Goal: Transaction & Acquisition: Purchase product/service

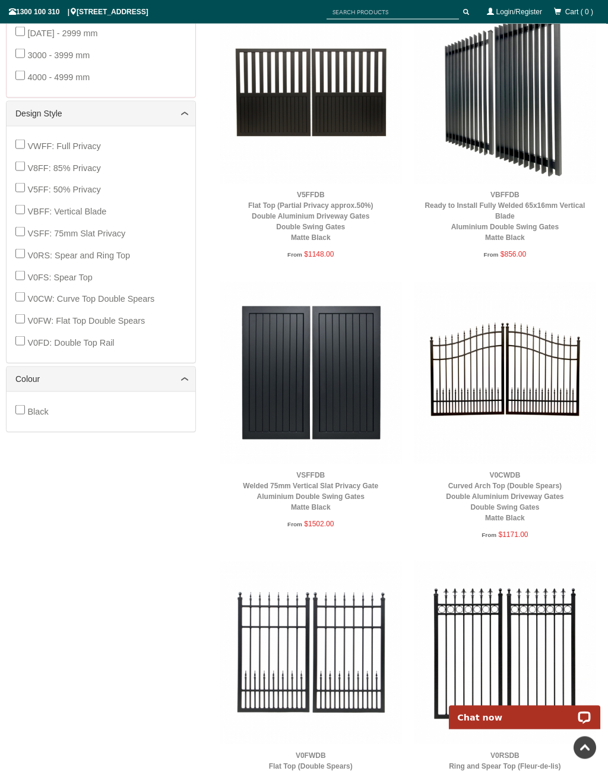
scroll to position [492, 0]
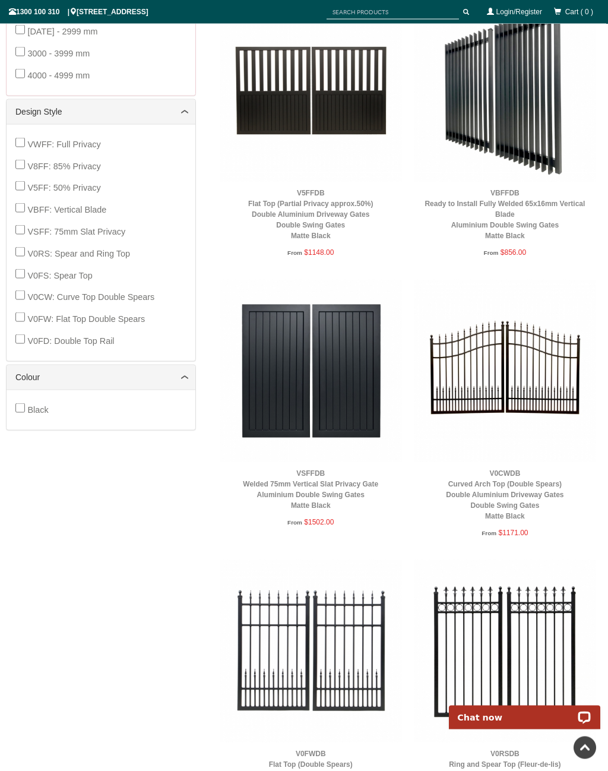
click at [527, 372] on img at bounding box center [505, 371] width 182 height 182
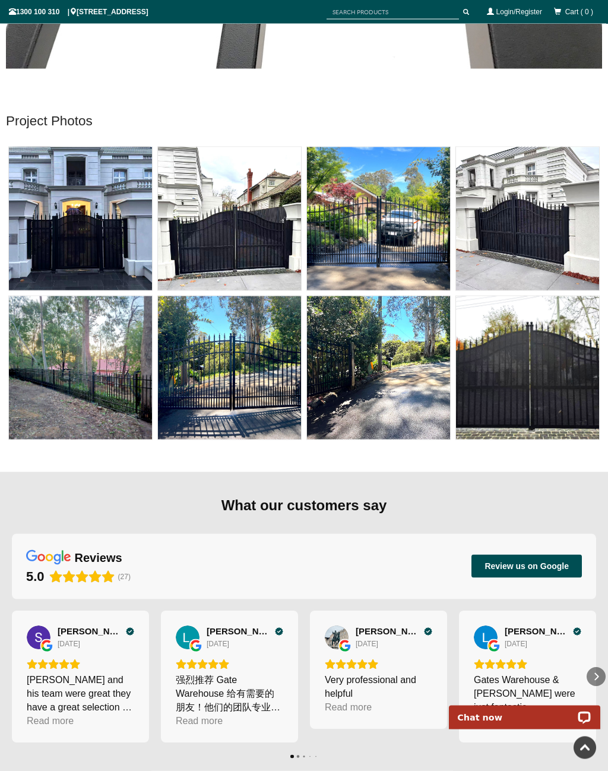
scroll to position [7293, 0]
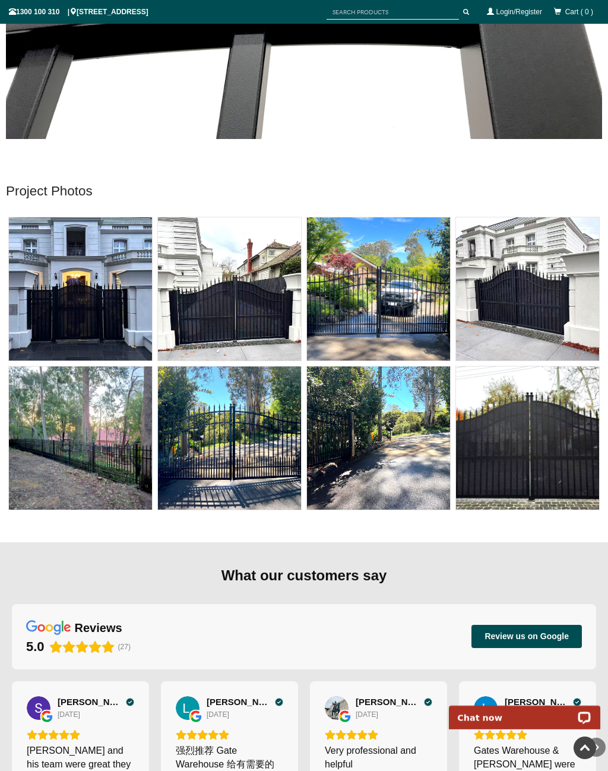
click at [87, 321] on img at bounding box center [80, 288] width 143 height 143
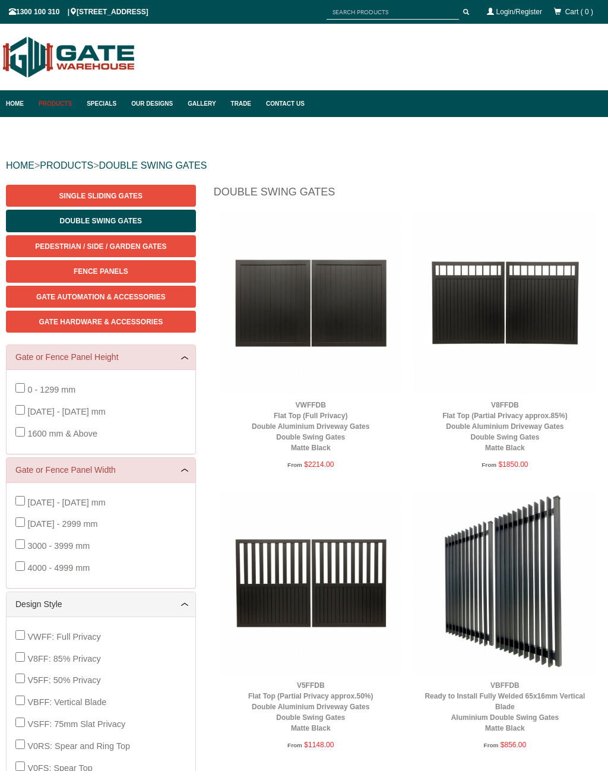
scroll to position [30, 0]
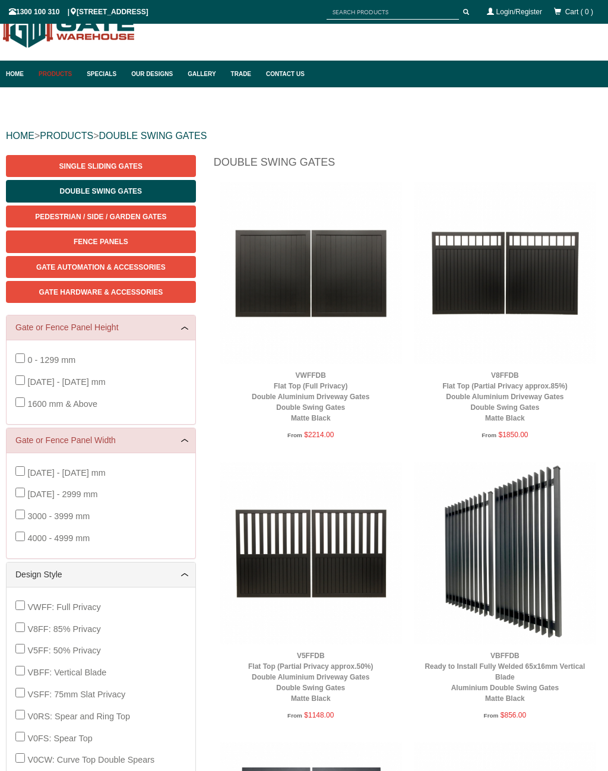
click at [153, 263] on span "Gate Automation & Accessories" at bounding box center [100, 267] width 129 height 8
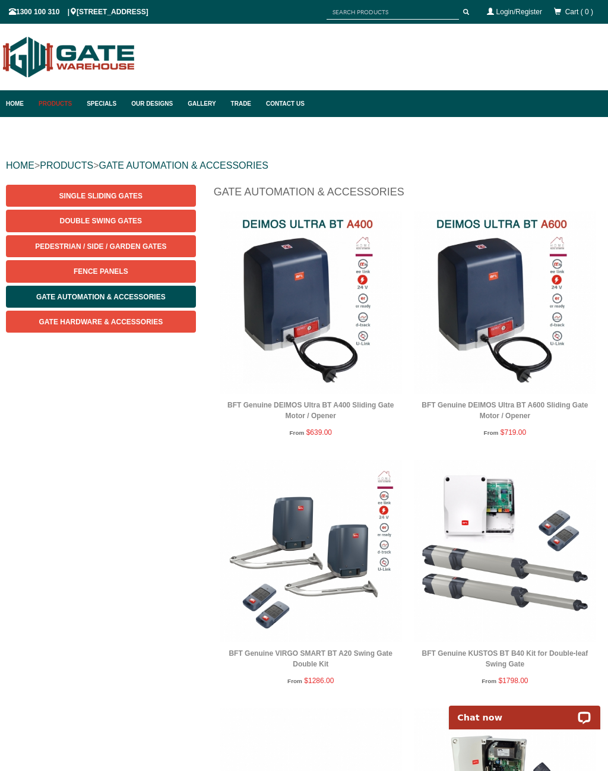
click at [141, 327] on link "Gate Hardware & Accessories" at bounding box center [101, 321] width 190 height 22
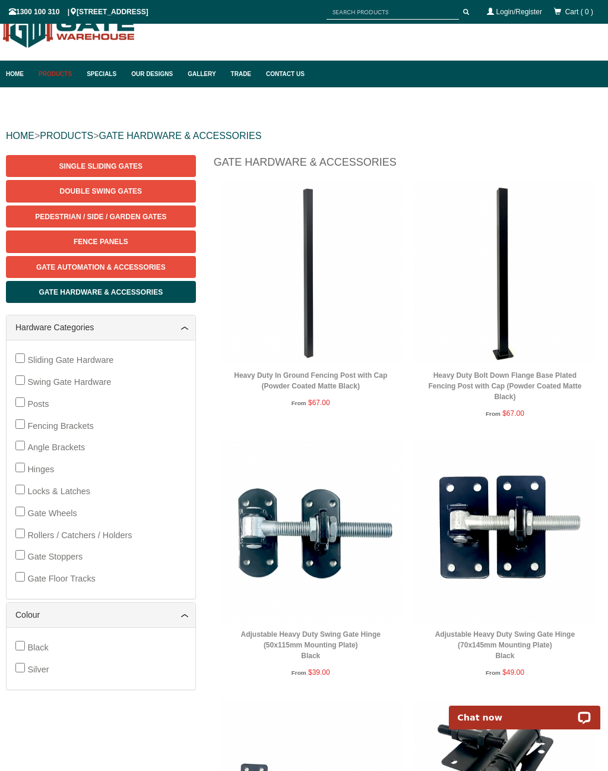
click at [309, 275] on img at bounding box center [311, 273] width 182 height 182
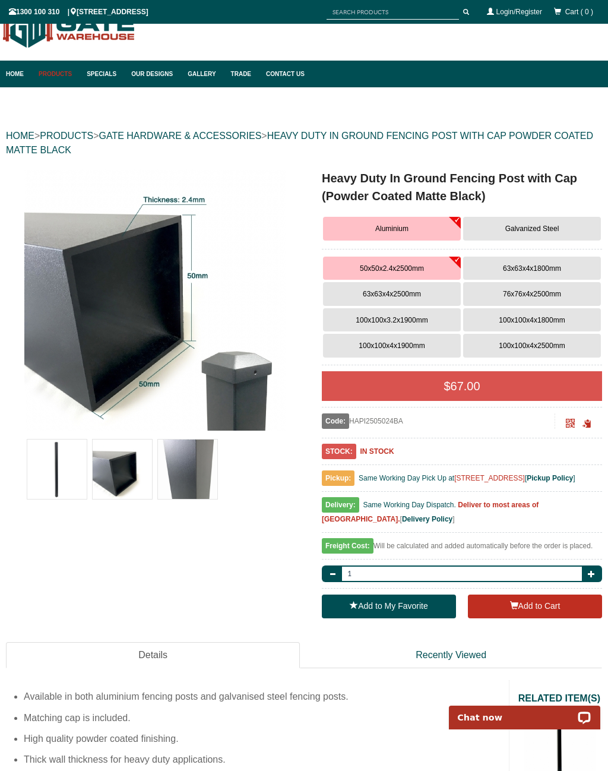
click at [543, 347] on span "100x100x4x2500mm" at bounding box center [532, 345] width 66 height 8
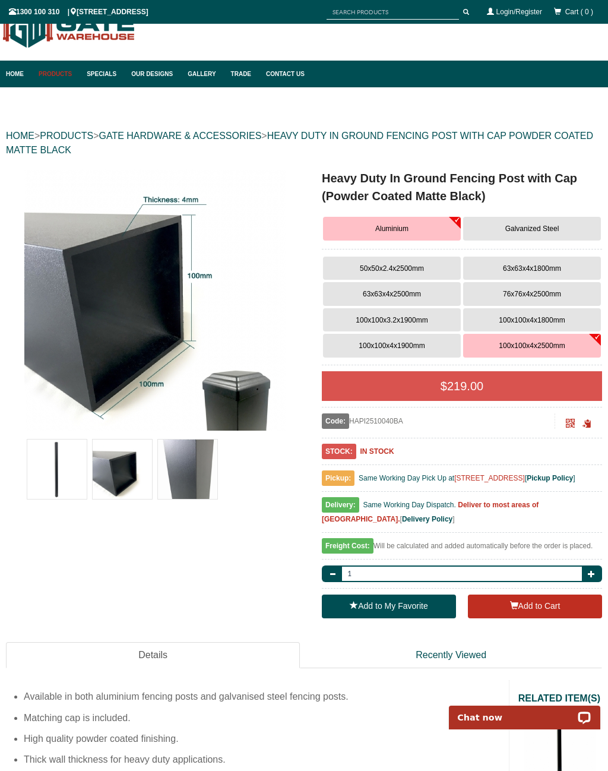
click at [571, 217] on button "Galvanized Steel" at bounding box center [532, 229] width 138 height 24
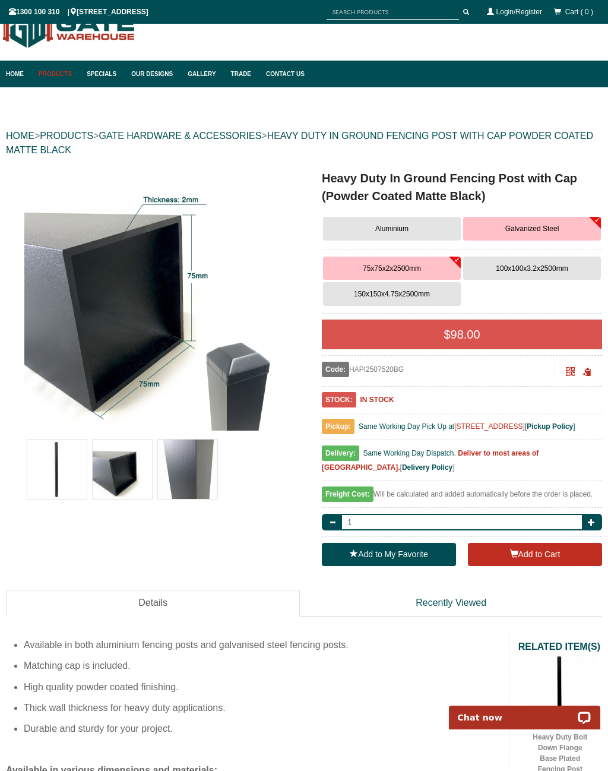
click at [386, 302] on button "150x150x4.75x2500mm" at bounding box center [392, 294] width 138 height 24
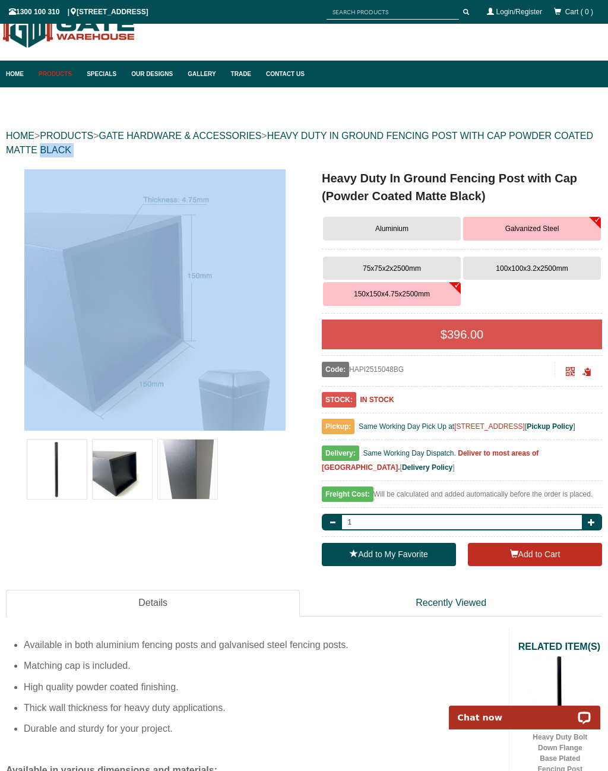
click at [439, 66] on div "Home Products Single Sliding Gates Double Swing Gates Pedestrian / Side / Garde…" at bounding box center [304, 74] width 608 height 27
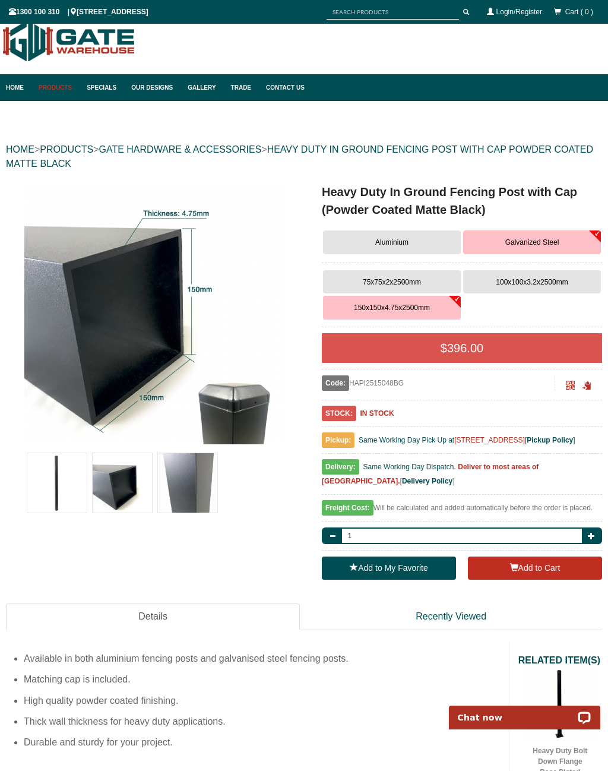
scroll to position [11, 0]
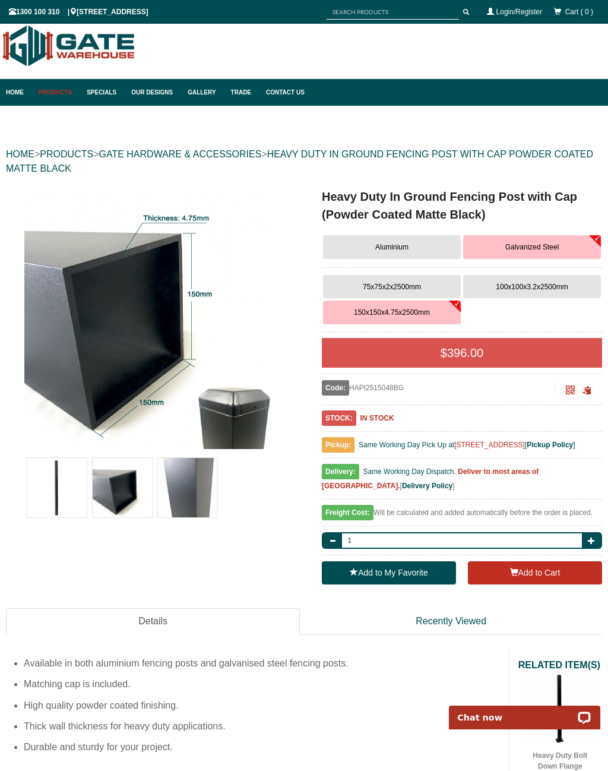
click at [7, 363] on a"] at bounding box center [155, 318] width 296 height 261
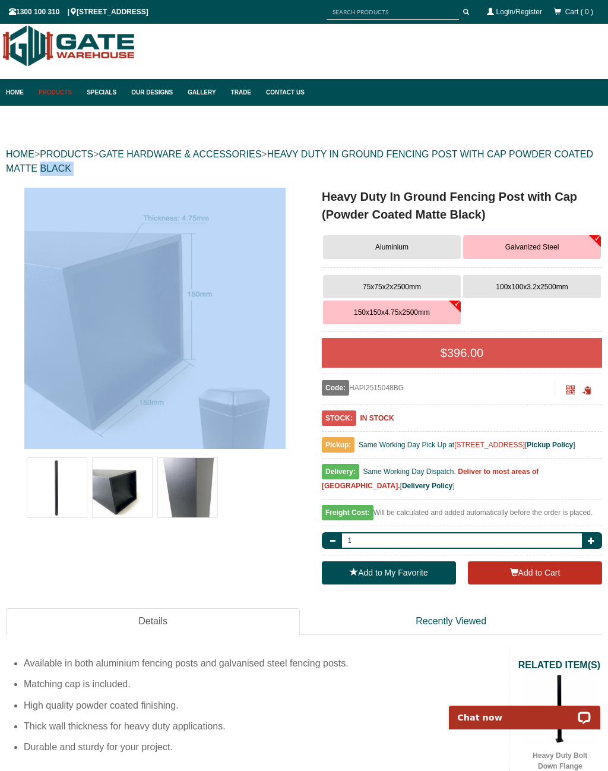
click at [7, 369] on a"] at bounding box center [155, 318] width 296 height 261
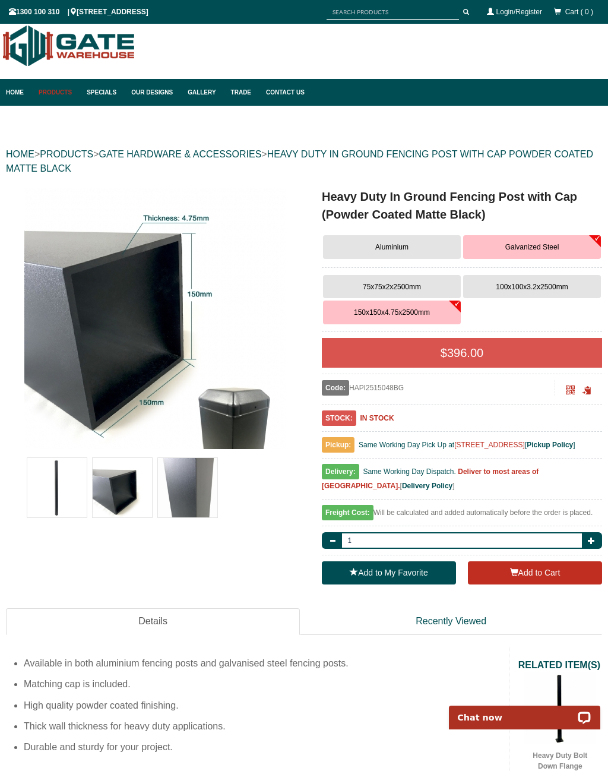
scroll to position [20, 3]
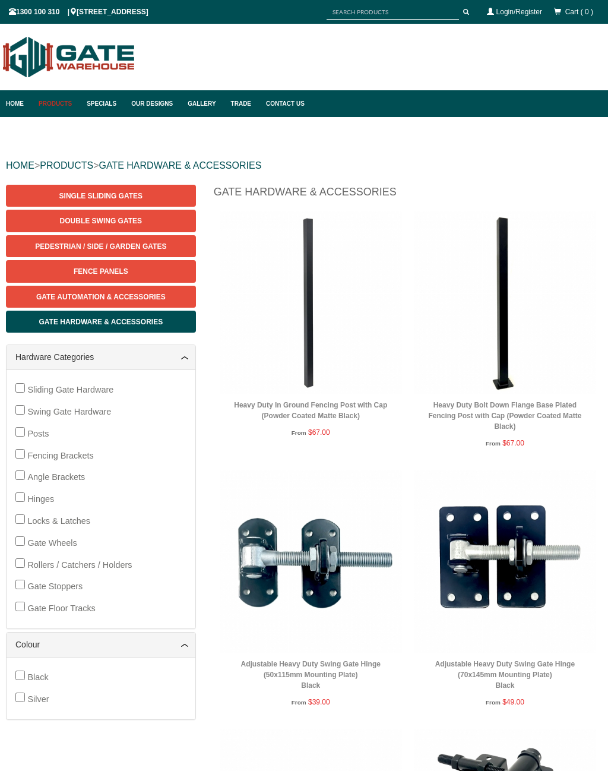
scroll to position [30, 0]
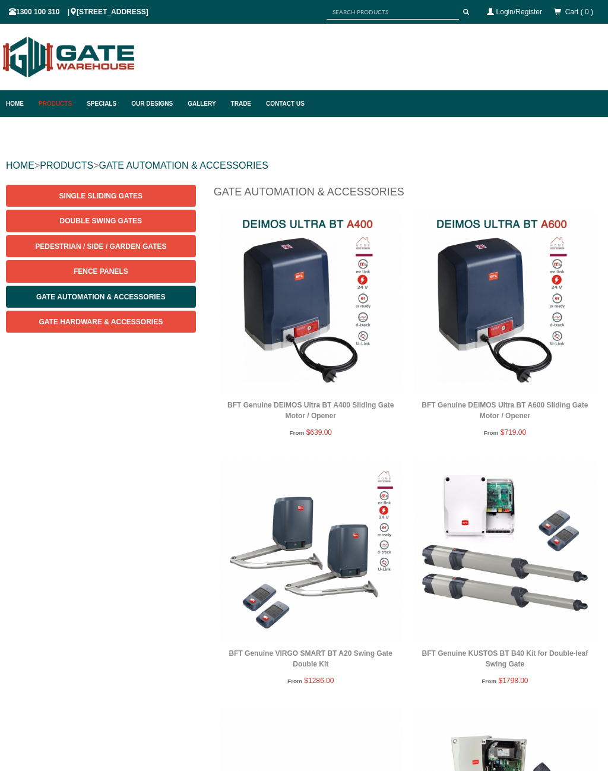
click at [125, 218] on span "Double Swing Gates" at bounding box center [101, 221] width 82 height 8
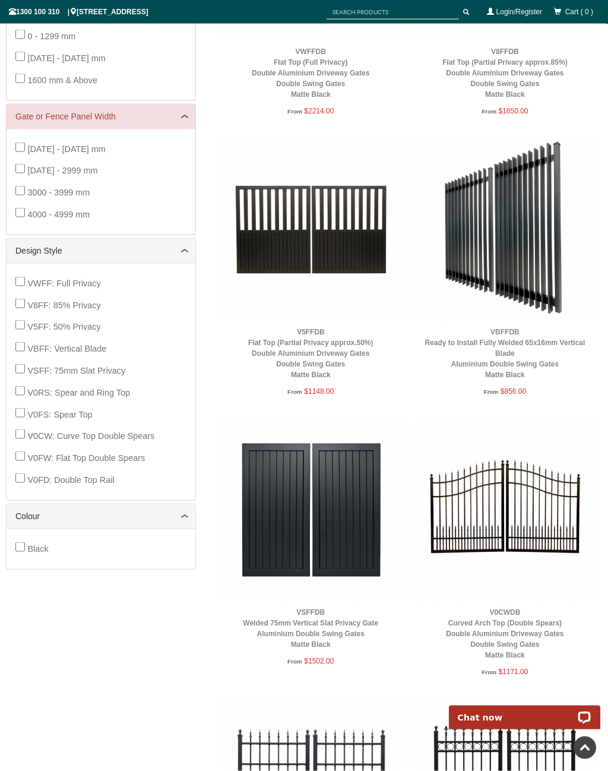
scroll to position [233, 0]
